Goal: Entertainment & Leisure: Consume media (video, audio)

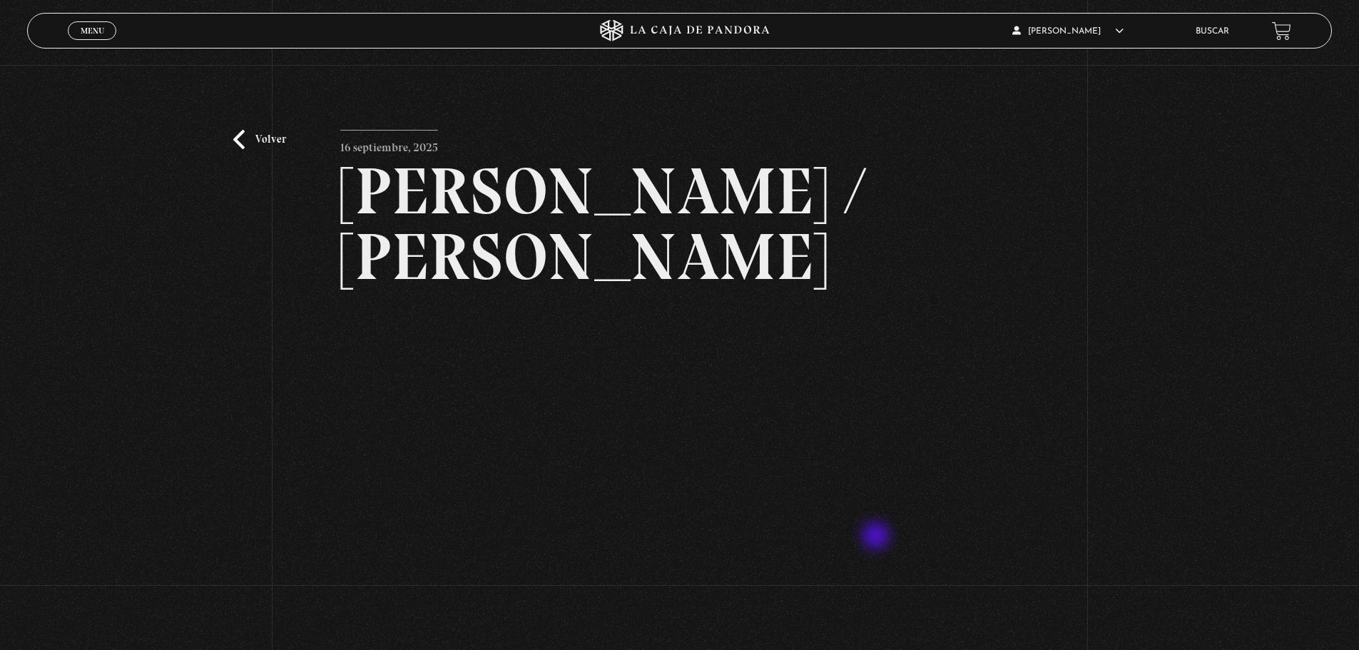
scroll to position [84, 0]
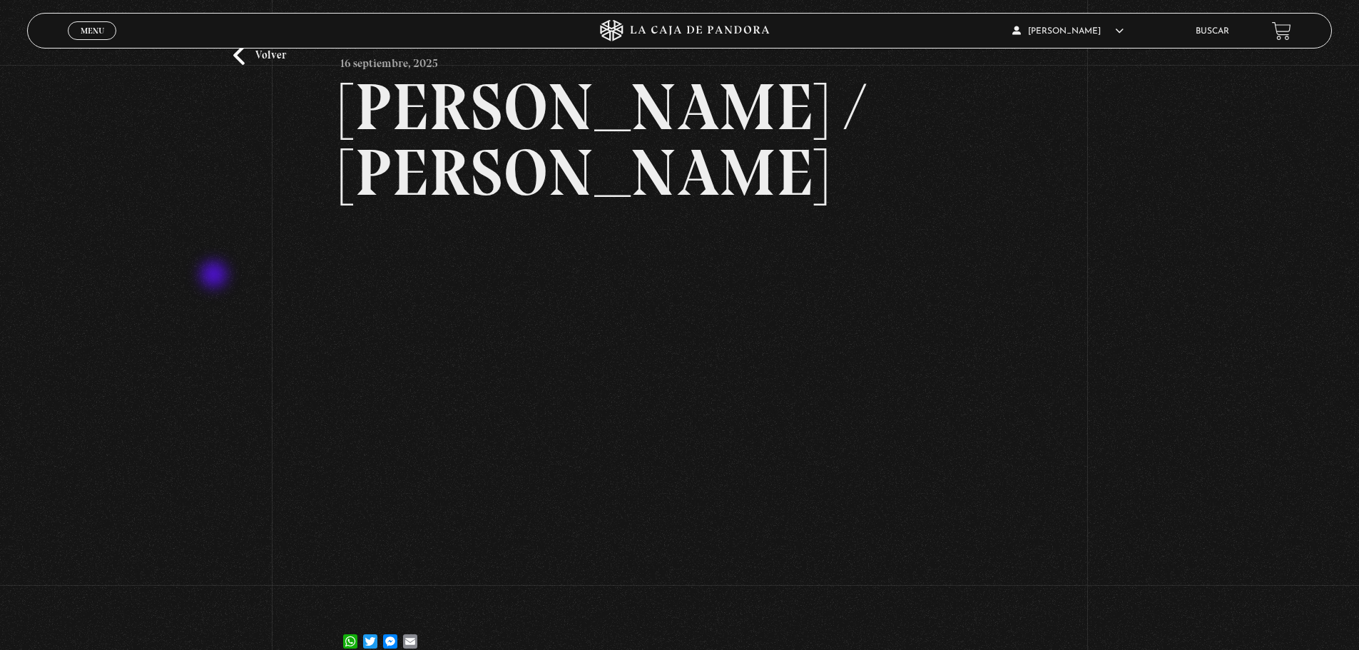
click at [215, 276] on div "Volver 16 septiembre, 2025 [PERSON_NAME] / [GEOGRAPHIC_DATA] WhatsApp Twitter M…" at bounding box center [679, 328] width 1359 height 694
click at [154, 344] on div "Volver 16 septiembre, 2025 [PERSON_NAME] / [GEOGRAPHIC_DATA] WhatsApp Twitter M…" at bounding box center [679, 328] width 1359 height 694
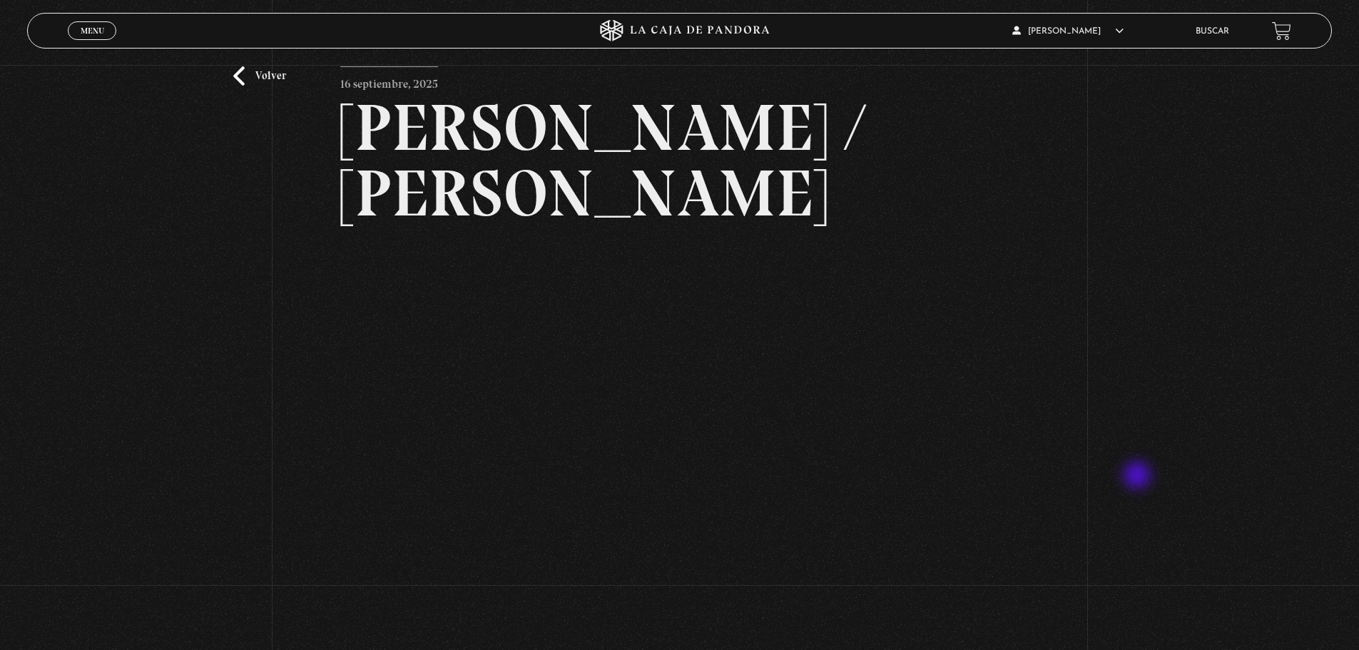
scroll to position [63, 0]
click at [1204, 188] on div "Volver 16 septiembre, 2025 [PERSON_NAME] / [GEOGRAPHIC_DATA] WhatsApp Twitter M…" at bounding box center [679, 349] width 1359 height 694
click at [1207, 492] on div "Volver 16 septiembre, 2025 [PERSON_NAME] / [GEOGRAPHIC_DATA] WhatsApp Twitter M…" at bounding box center [679, 349] width 1359 height 694
click at [1215, 166] on div "Volver 16 septiembre, 2025 [PERSON_NAME] / [GEOGRAPHIC_DATA] WhatsApp Twitter M…" at bounding box center [679, 349] width 1359 height 694
click at [5, 528] on div "Volver 16 septiembre, 2025 [PERSON_NAME] / [GEOGRAPHIC_DATA] WhatsApp Twitter M…" at bounding box center [679, 349] width 1359 height 694
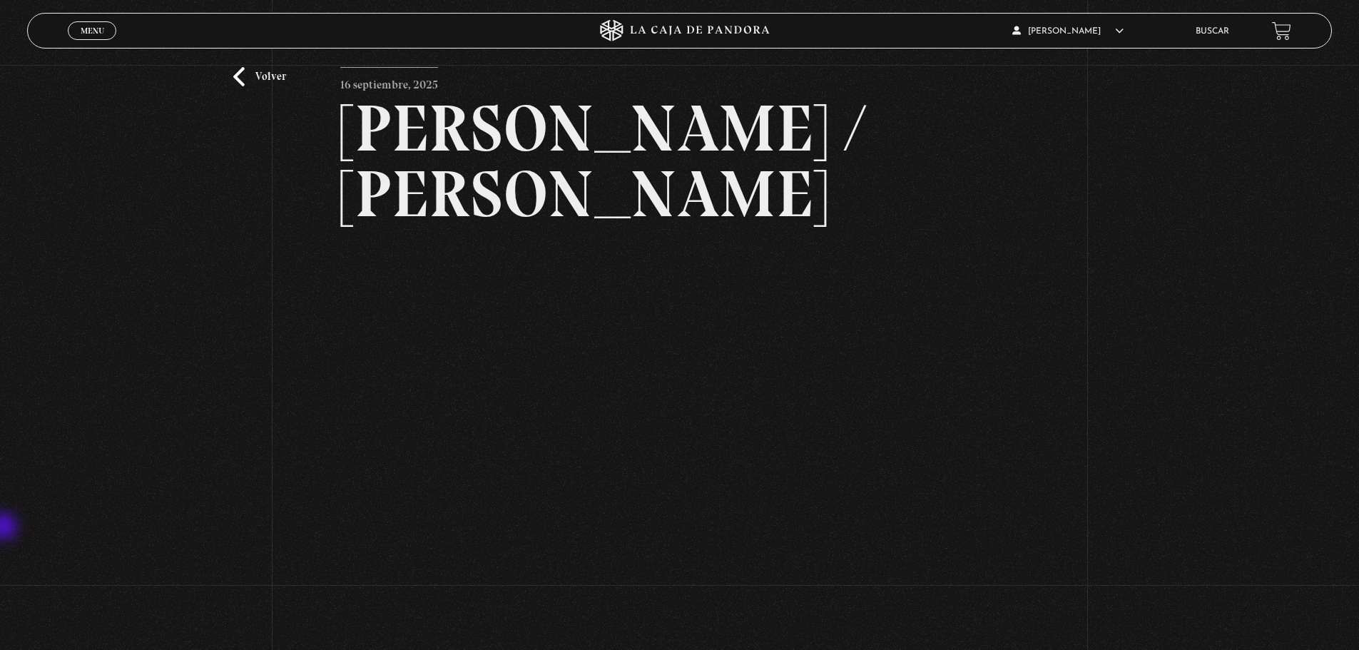
click at [5, 530] on div "Volver 16 septiembre, 2025 [PERSON_NAME] / [GEOGRAPHIC_DATA] WhatsApp Twitter M…" at bounding box center [679, 349] width 1359 height 694
click at [1164, 318] on div "Volver 16 septiembre, 2025 [PERSON_NAME] / [GEOGRAPHIC_DATA] WhatsApp Twitter M…" at bounding box center [679, 349] width 1359 height 694
click at [1180, 345] on div "Volver 16 septiembre, 2025 [PERSON_NAME] / [GEOGRAPHIC_DATA] WhatsApp Twitter M…" at bounding box center [679, 349] width 1359 height 694
click at [1244, 440] on div "Volver 16 septiembre, 2025 [PERSON_NAME] / [GEOGRAPHIC_DATA] WhatsApp Twitter M…" at bounding box center [679, 349] width 1359 height 694
click at [1155, 295] on div "Volver 16 septiembre, 2025 [PERSON_NAME] / [GEOGRAPHIC_DATA] WhatsApp Twitter M…" at bounding box center [679, 349] width 1359 height 694
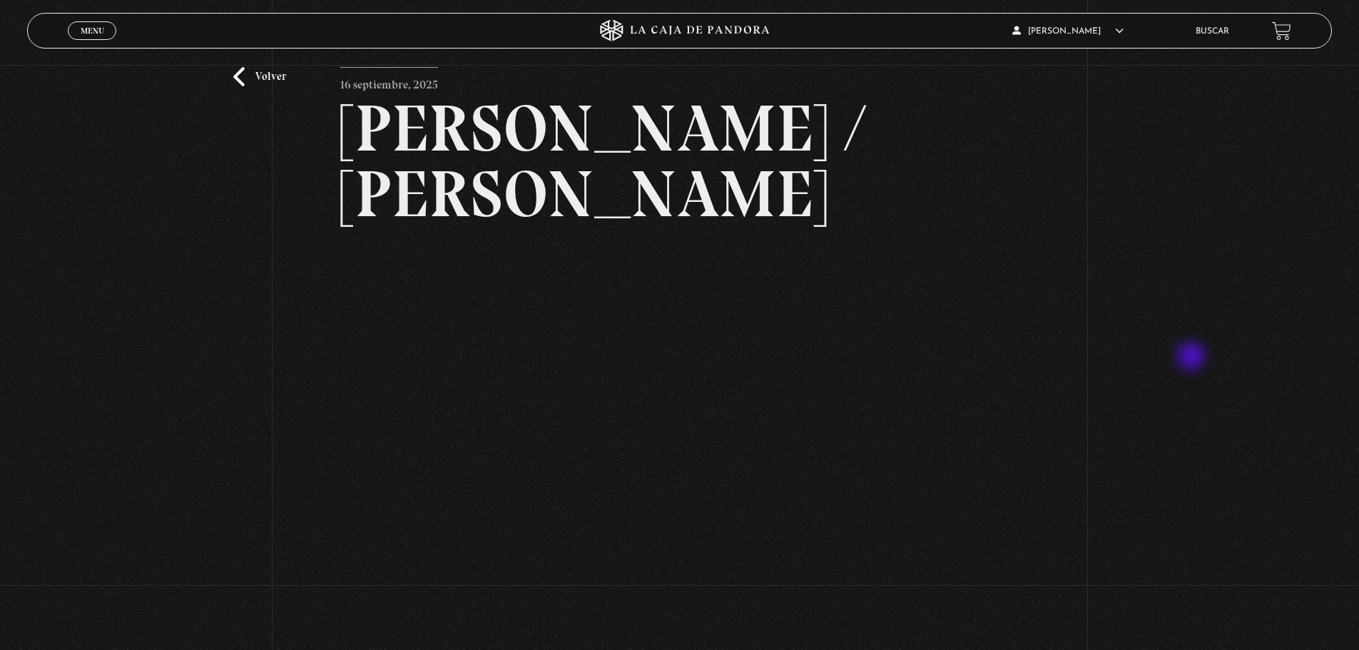
click at [1193, 357] on div "Volver 16 septiembre, 2025 [PERSON_NAME] / [GEOGRAPHIC_DATA] WhatsApp Twitter M…" at bounding box center [679, 349] width 1359 height 694
click at [1171, 315] on div "Volver 16 septiembre, 2025 [PERSON_NAME] / [GEOGRAPHIC_DATA] WhatsApp Twitter M…" at bounding box center [679, 349] width 1359 height 694
click at [1250, 224] on div "Volver 16 septiembre, 2025 [PERSON_NAME] / [GEOGRAPHIC_DATA] WhatsApp Twitter M…" at bounding box center [679, 349] width 1359 height 694
click at [1189, 439] on div "Volver 16 septiembre, 2025 [PERSON_NAME] / [GEOGRAPHIC_DATA] WhatsApp Twitter M…" at bounding box center [679, 349] width 1359 height 694
click at [1245, 290] on div "Volver 16 septiembre, 2025 [PERSON_NAME] / [GEOGRAPHIC_DATA] WhatsApp Twitter M…" at bounding box center [679, 349] width 1359 height 694
